Goal: Transaction & Acquisition: Obtain resource

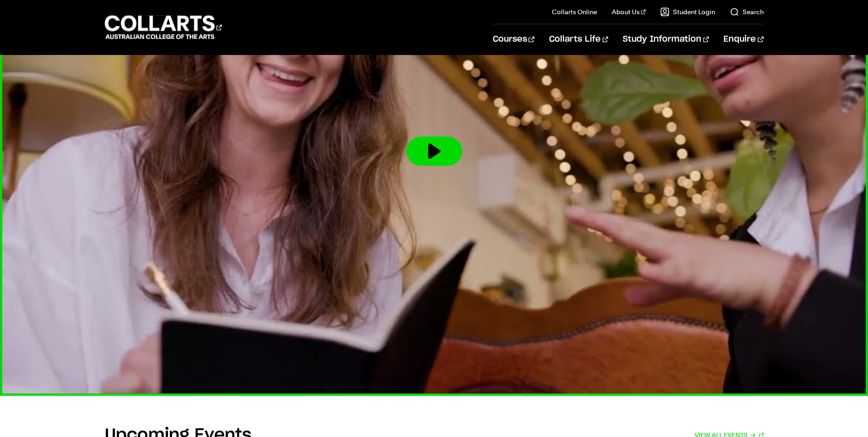
scroll to position [1648, 0]
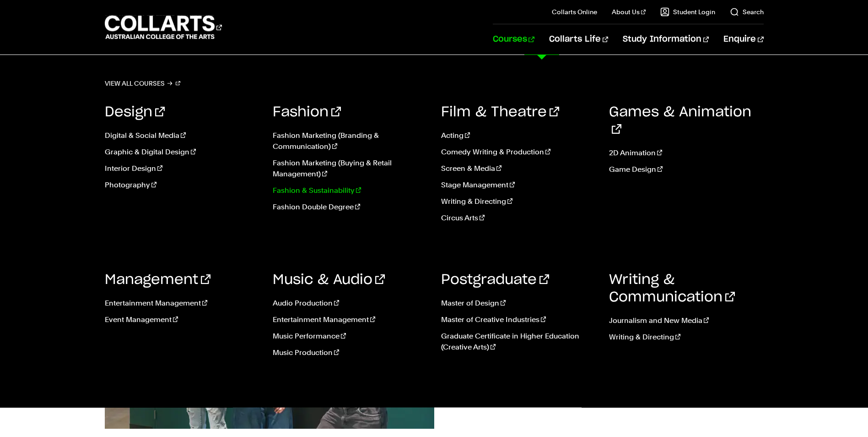
click at [295, 189] on link "Fashion & Sustainability" at bounding box center [350, 190] width 155 height 11
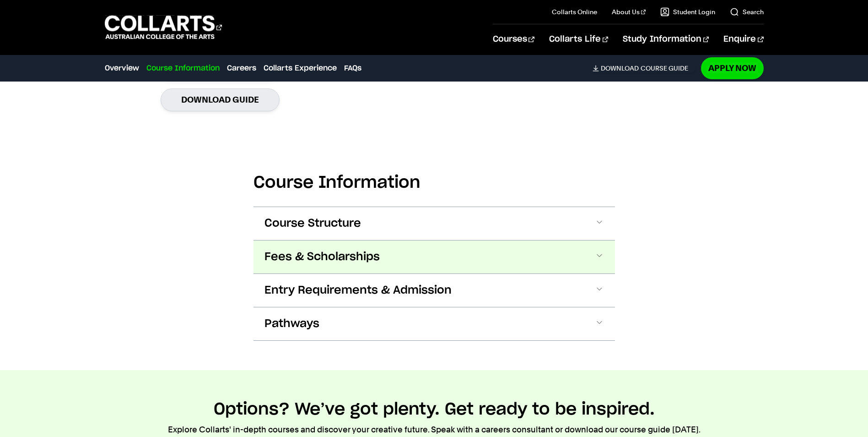
scroll to position [916, 0]
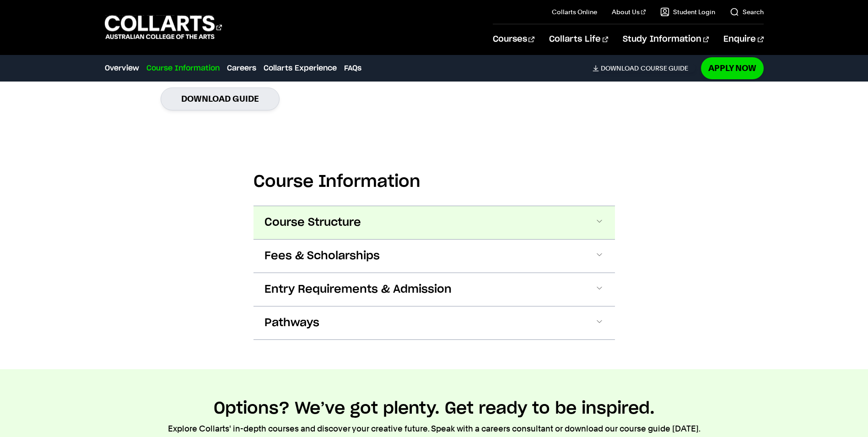
click at [601, 217] on span at bounding box center [599, 223] width 9 height 12
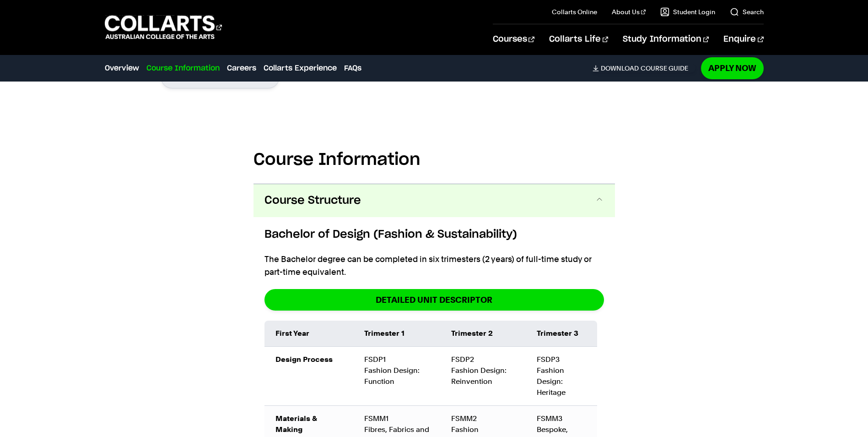
scroll to position [935, 0]
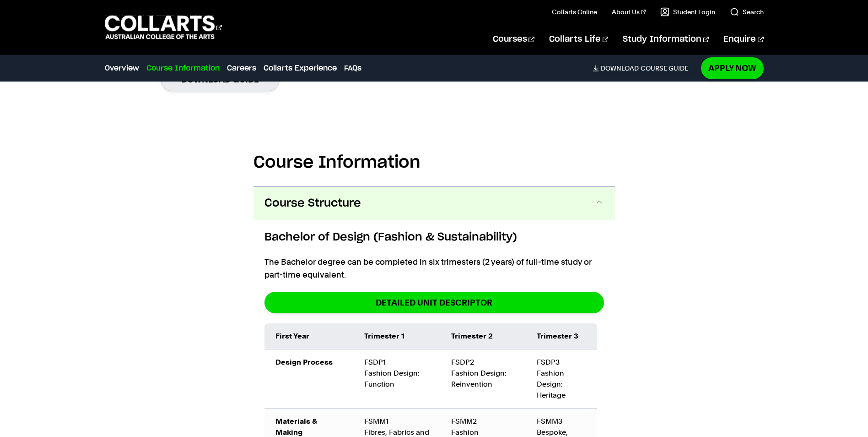
click at [596, 197] on span at bounding box center [599, 203] width 9 height 12
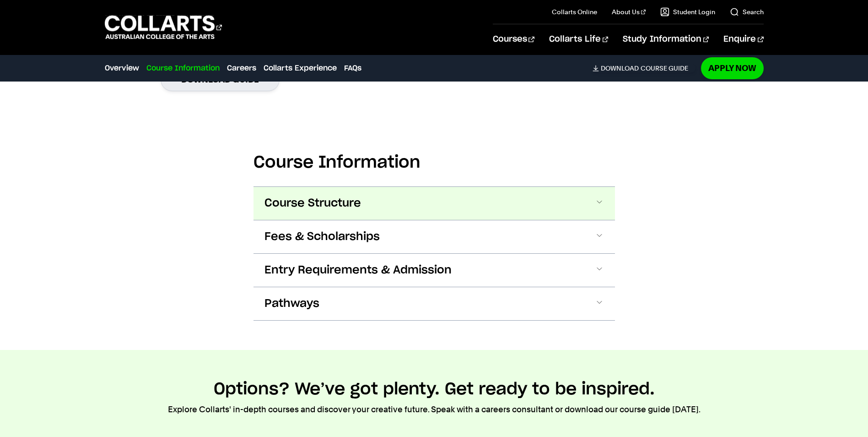
click at [605, 189] on button "Course Structure" at bounding box center [435, 203] width 362 height 33
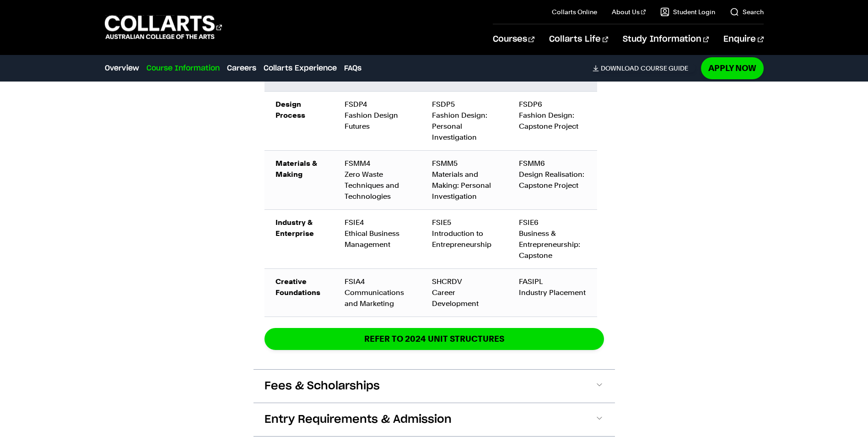
scroll to position [1438, 0]
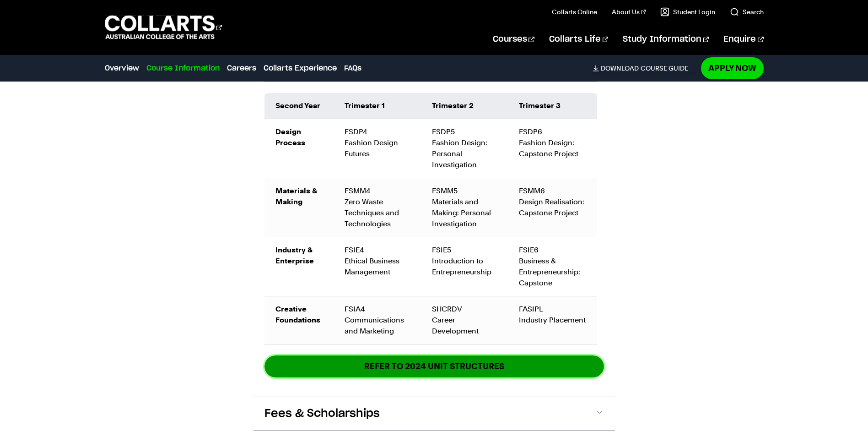
click at [517, 355] on link "REFER TO 2024 unit structures" at bounding box center [435, 366] width 340 height 22
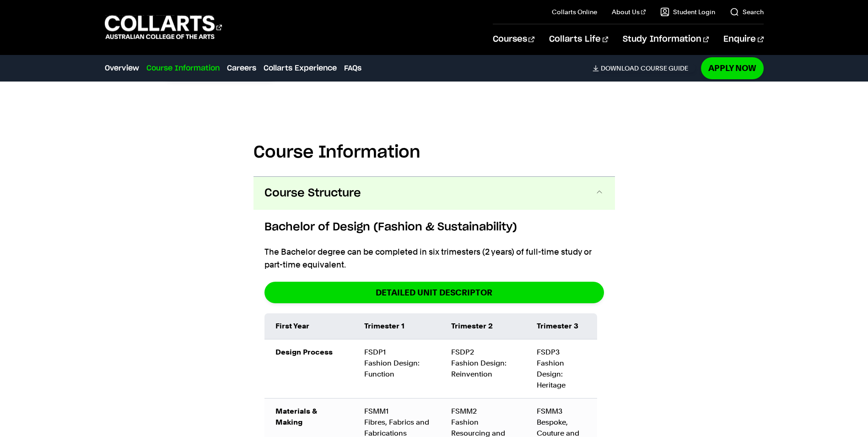
scroll to position [889, 0]
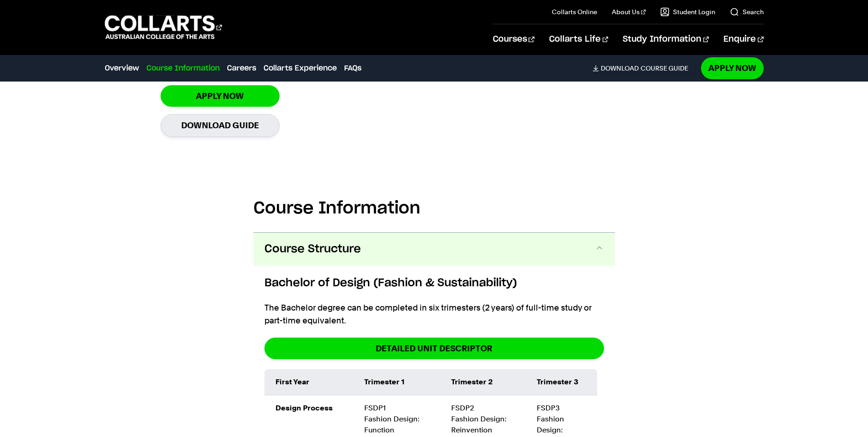
click at [596, 243] on span at bounding box center [599, 249] width 9 height 12
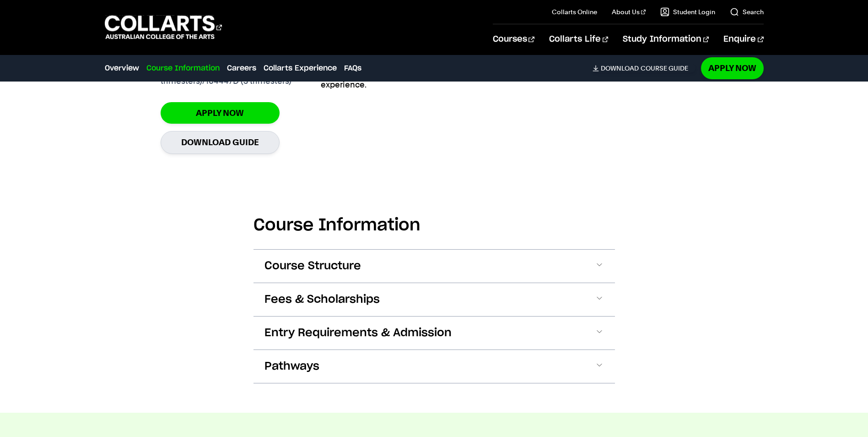
scroll to position [870, 0]
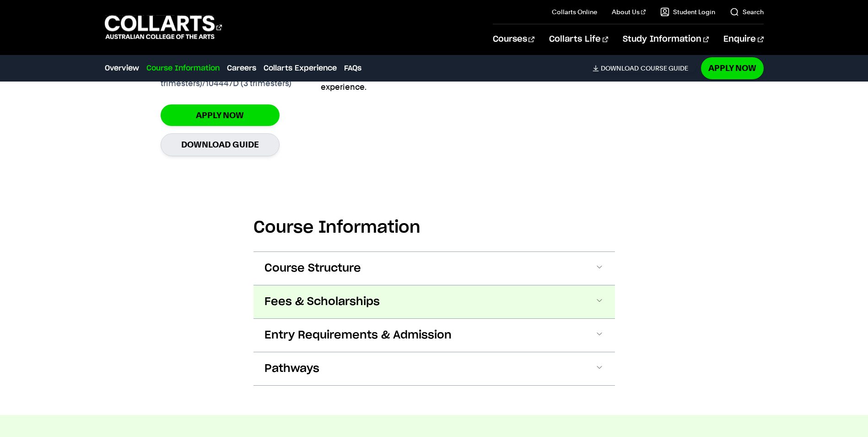
click at [606, 287] on button "Fees & Scholarships" at bounding box center [435, 301] width 362 height 33
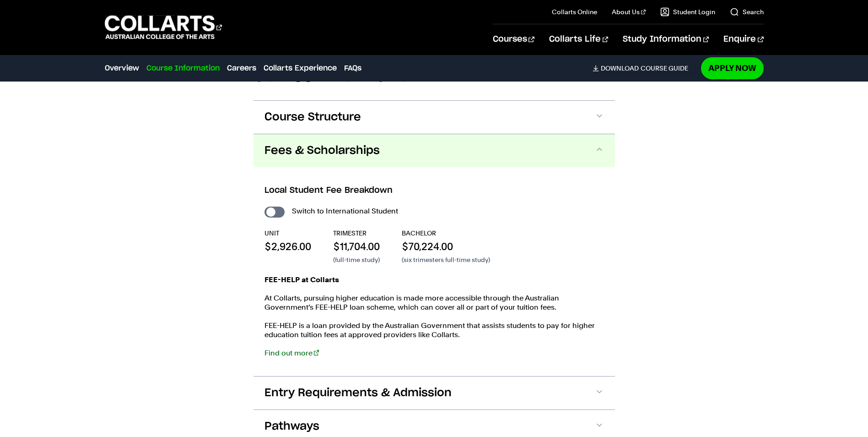
scroll to position [1060, 0]
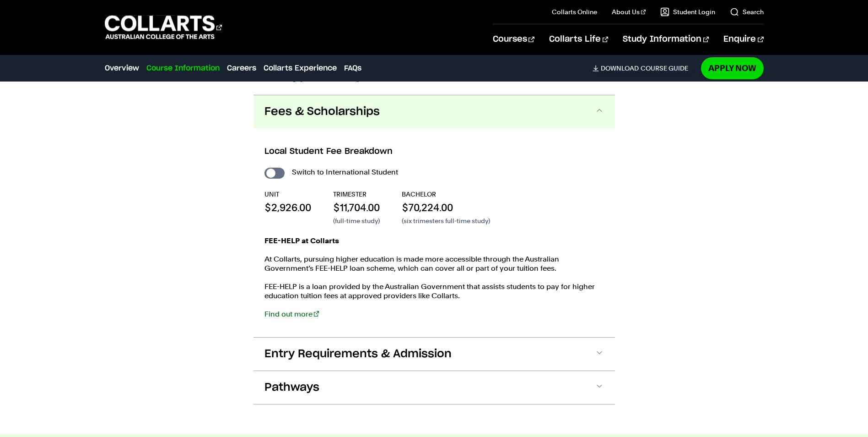
click at [606, 287] on div "Local Student Fee Breakdown Switch to International Student UNIT $2,926.00 TRIM…" at bounding box center [435, 232] width 362 height 209
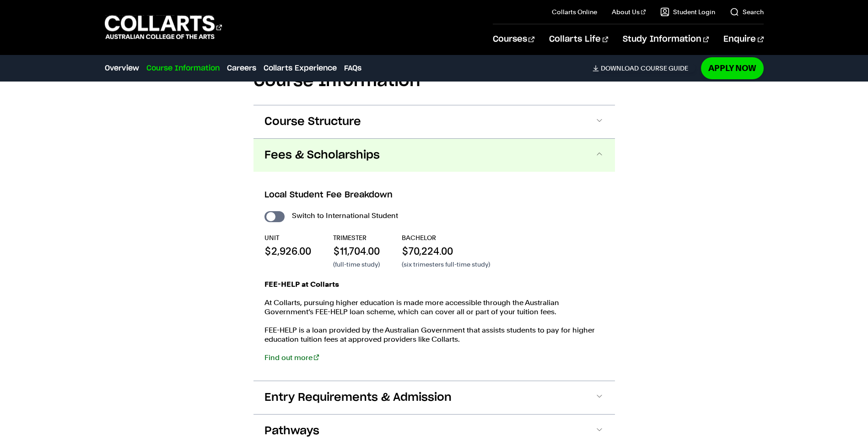
scroll to position [1014, 0]
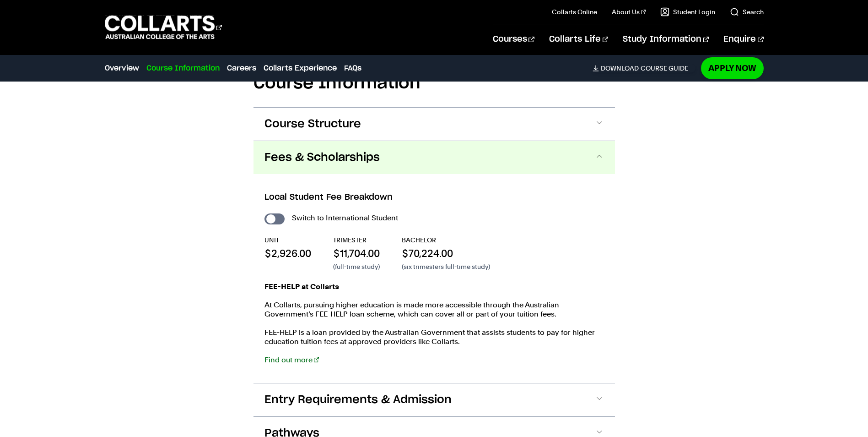
click at [598, 152] on span at bounding box center [599, 158] width 9 height 12
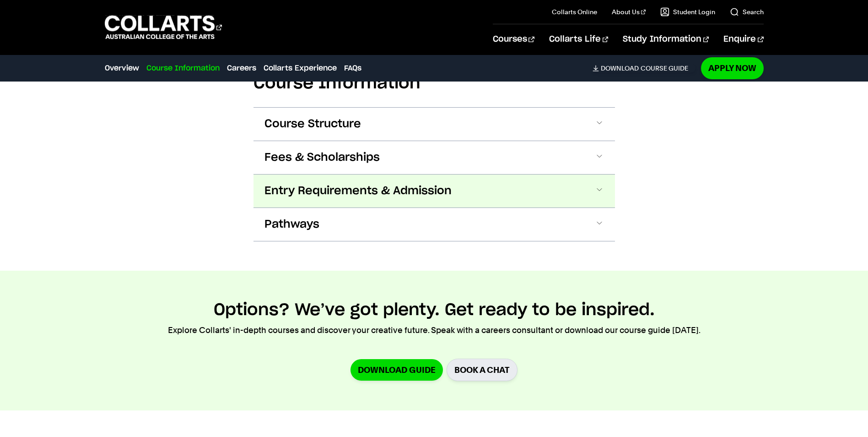
click at [598, 185] on span at bounding box center [599, 191] width 9 height 12
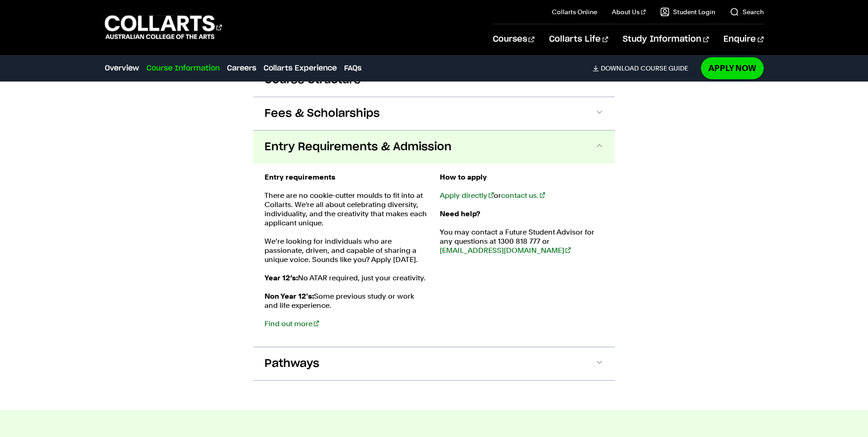
scroll to position [1093, 0]
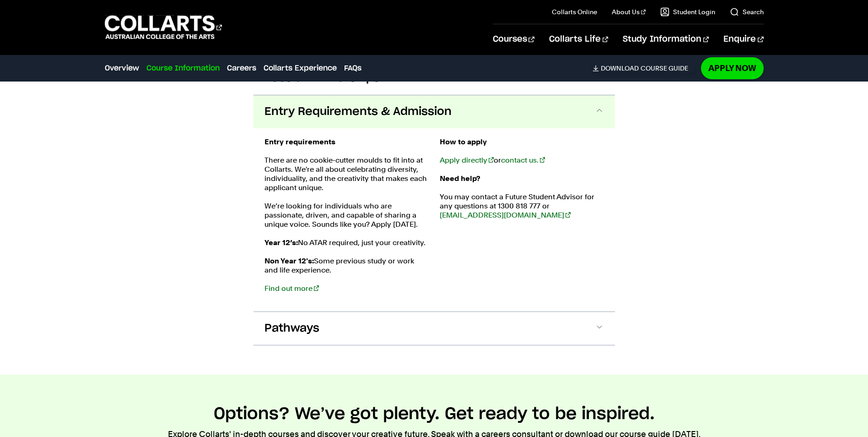
click at [603, 106] on span at bounding box center [599, 112] width 9 height 12
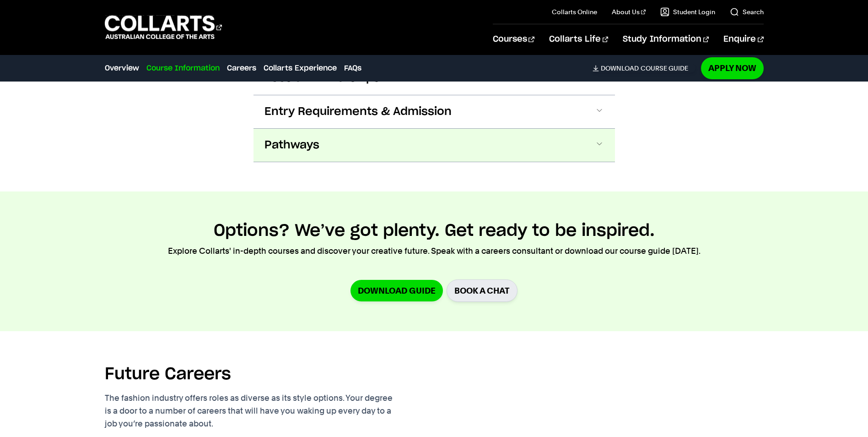
click at [597, 139] on span at bounding box center [599, 145] width 9 height 12
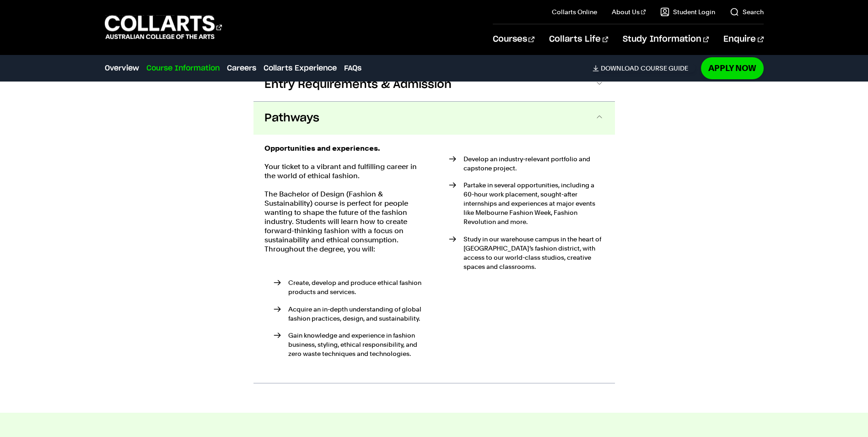
scroll to position [1127, 0]
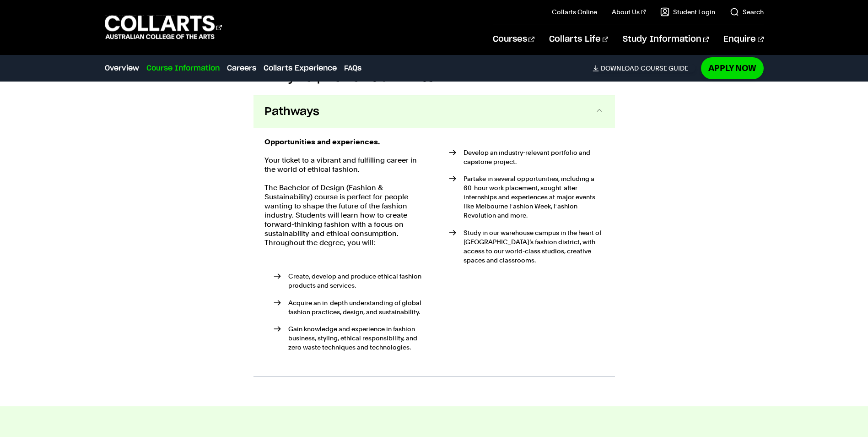
click at [599, 106] on span at bounding box center [599, 112] width 9 height 12
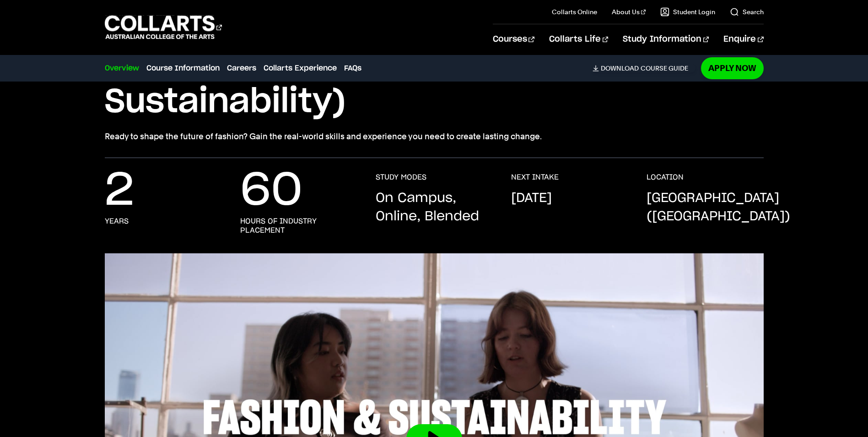
scroll to position [0, 0]
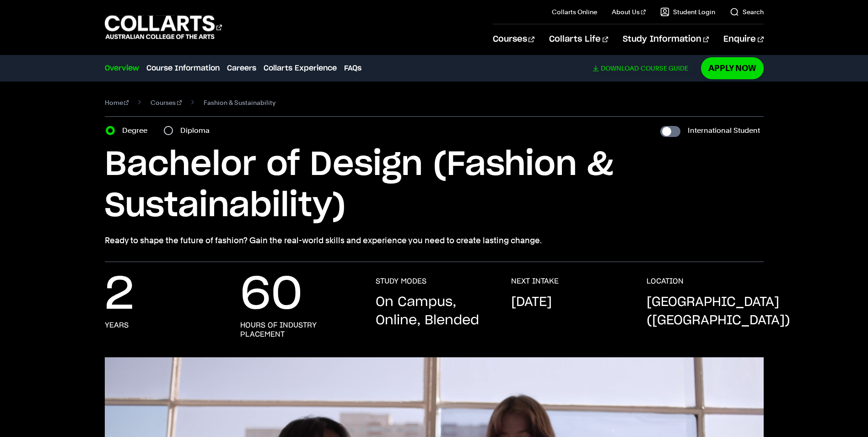
click at [666, 66] on link "Download Course Guide" at bounding box center [644, 68] width 103 height 8
click at [646, 66] on link "Download Course Guide" at bounding box center [644, 68] width 103 height 8
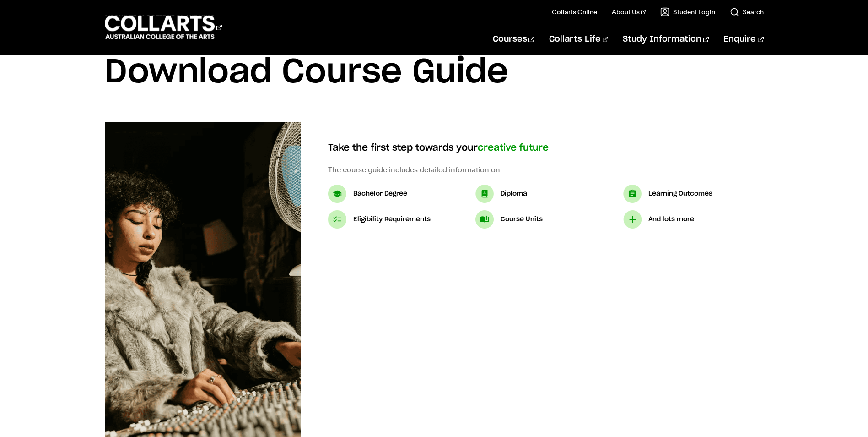
scroll to position [92, 0]
